Goal: Task Accomplishment & Management: Use online tool/utility

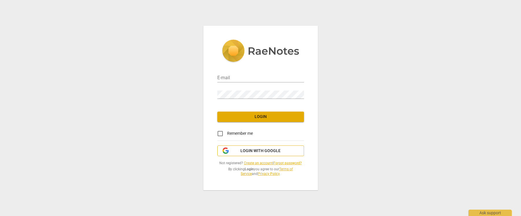
click at [262, 151] on span "Login with Google" at bounding box center [260, 151] width 40 height 6
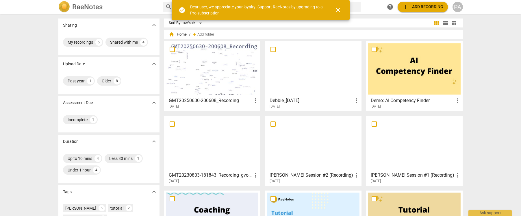
click at [484, 95] on div "Sharing expand_more My recordings 5 Shared with me 4 Upload Date expand_more Pa…" at bounding box center [260, 114] width 521 height 201
click at [425, 7] on span "add Add recording" at bounding box center [422, 6] width 41 height 7
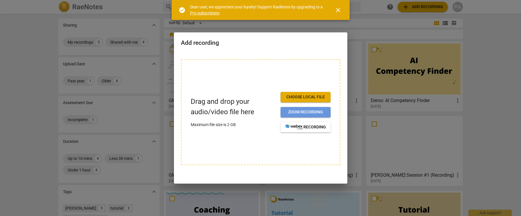
click at [308, 113] on span "Zoom recording" at bounding box center [305, 112] width 41 height 6
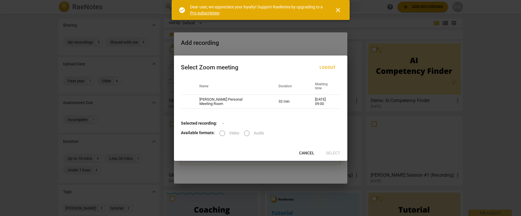
click at [225, 147] on div "Select Zoom meeting Logout Name Duration Meeting time [PERSON_NAME] Personal Me…" at bounding box center [260, 107] width 173 height 105
click at [222, 135] on label "Video" at bounding box center [227, 133] width 24 height 14
click at [225, 132] on label "Video" at bounding box center [227, 133] width 24 height 14
click at [221, 132] on label "Video" at bounding box center [227, 133] width 24 height 14
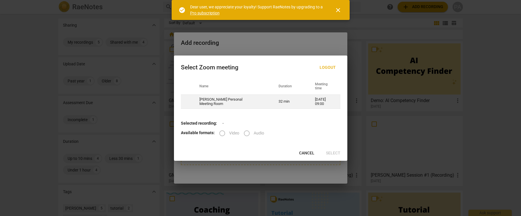
click at [244, 106] on td "[PERSON_NAME] Personal Meeting Room" at bounding box center [231, 102] width 79 height 14
radio input "true"
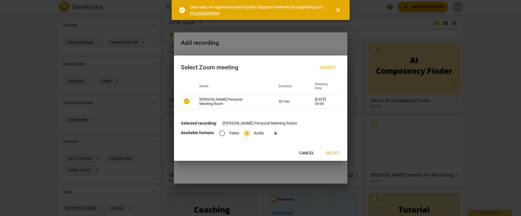
click at [221, 133] on input "Video" at bounding box center [222, 133] width 14 height 14
radio input "true"
click at [336, 152] on span "Select" at bounding box center [333, 153] width 14 height 6
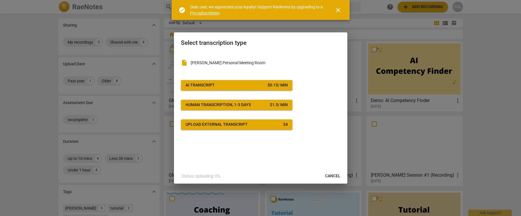
click at [336, 11] on span "close" at bounding box center [338, 10] width 7 height 7
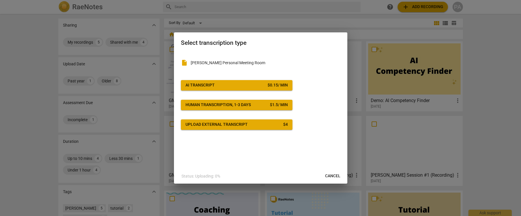
click at [259, 85] on span "AI Transcript $ 0.15 / min" at bounding box center [237, 85] width 102 height 6
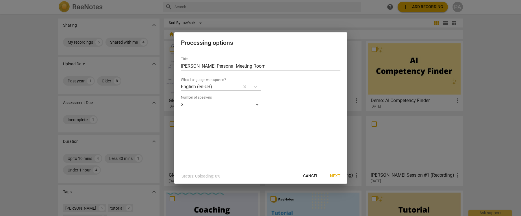
click at [335, 175] on span "Next" at bounding box center [335, 176] width 10 height 6
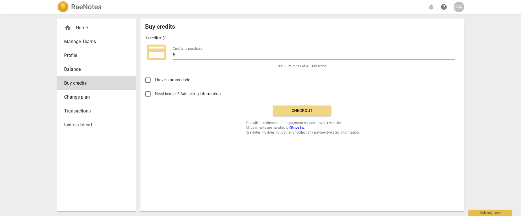
click at [186, 118] on div "Buy credits 1 credit = $1 credit_card Credits to purchase 5 It's 33 minutes of …" at bounding box center [302, 79] width 314 height 112
click at [296, 110] on span "Checkout" at bounding box center [302, 111] width 49 height 6
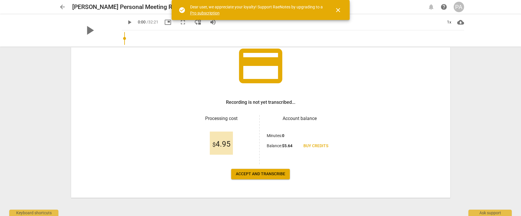
scroll to position [45, 0]
click at [268, 174] on span "Accept and transcribe" at bounding box center [260, 174] width 49 height 6
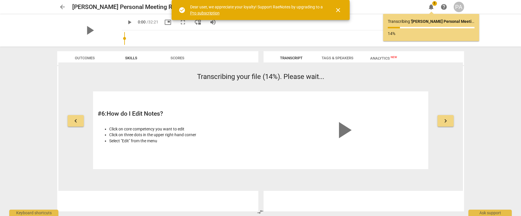
click at [336, 11] on span "close" at bounding box center [338, 10] width 7 height 7
